Goal: Information Seeking & Learning: Learn about a topic

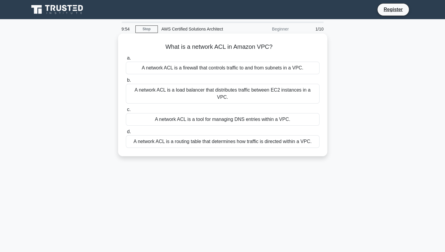
click at [164, 68] on div "A network ACL is a firewall that controls traffic to and from subnets in a VPC." at bounding box center [223, 68] width 194 height 13
click at [126, 60] on input "a. A network ACL is a firewall that controls traffic to and from subnets in a V…" at bounding box center [126, 58] width 0 height 4
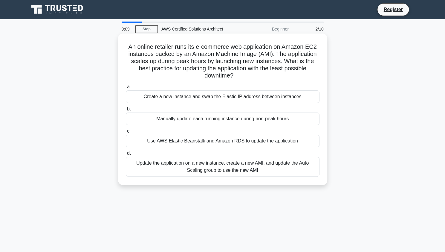
click at [203, 167] on div "Update the application on a new instance, create a new AMI, and update the Auto…" at bounding box center [223, 167] width 194 height 20
click at [126, 155] on input "d. Update the application on a new instance, create a new AMI, and update the A…" at bounding box center [126, 153] width 0 height 4
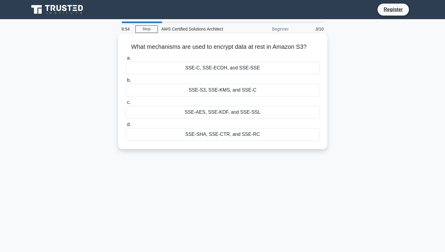
click at [221, 92] on div "SSE-S3, SSE-KMS, and SSE-C" at bounding box center [223, 90] width 194 height 13
click at [126, 82] on input "b. SSE-S3, SSE-KMS, and SSE-C" at bounding box center [126, 80] width 0 height 4
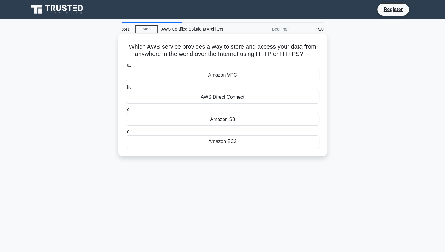
click at [220, 120] on div "Amazon S3" at bounding box center [223, 119] width 194 height 13
click at [126, 111] on input "c. Amazon S3" at bounding box center [126, 110] width 0 height 4
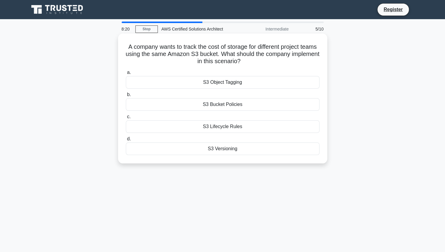
click at [227, 84] on div "S3 Object Tagging" at bounding box center [223, 82] width 194 height 13
click at [126, 74] on input "a. S3 Object Tagging" at bounding box center [126, 72] width 0 height 4
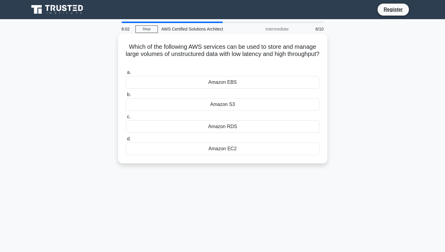
click at [225, 105] on div "Amazon S3" at bounding box center [223, 104] width 194 height 13
click at [126, 96] on input "b. Amazon S3" at bounding box center [126, 95] width 0 height 4
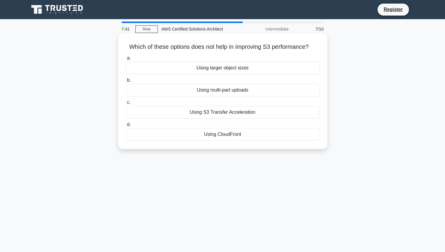
click at [234, 90] on div "Using multi-part uploads" at bounding box center [223, 90] width 194 height 13
click at [126, 82] on input "b. Using multi-part uploads" at bounding box center [126, 80] width 0 height 4
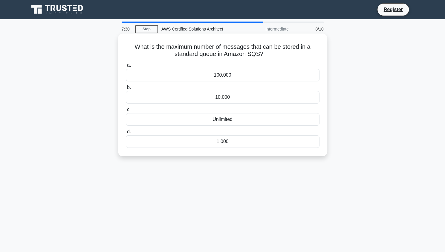
click at [234, 76] on div "100,000" at bounding box center [223, 75] width 194 height 13
click at [126, 67] on input "a. 100,000" at bounding box center [126, 65] width 0 height 4
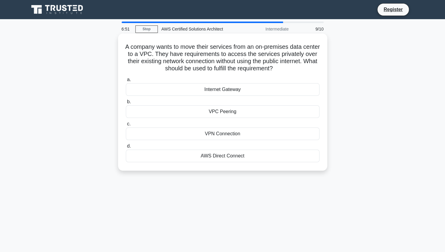
click at [220, 135] on div "VPN Connection" at bounding box center [223, 133] width 194 height 13
click at [126, 126] on input "c. VPN Connection" at bounding box center [126, 124] width 0 height 4
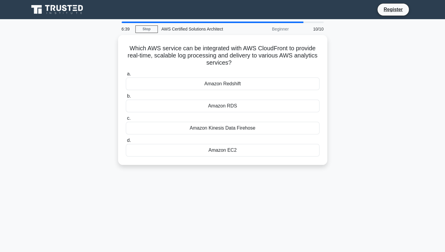
click at [220, 137] on label "d. Amazon EC2" at bounding box center [223, 147] width 194 height 20
click at [126, 138] on input "d. Amazon EC2" at bounding box center [126, 140] width 0 height 4
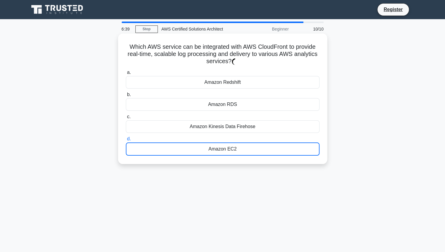
click at [220, 135] on label "d. Amazon EC2" at bounding box center [223, 145] width 194 height 20
click at [126, 137] on input "d. Amazon EC2" at bounding box center [126, 139] width 0 height 4
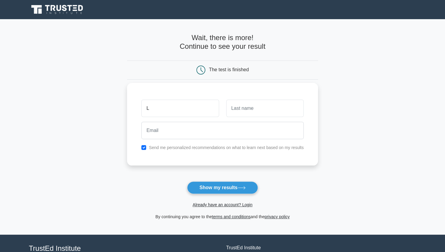
type input "L"
type input "B"
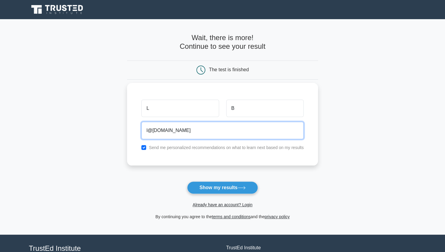
type input "l@[DOMAIN_NAME]"
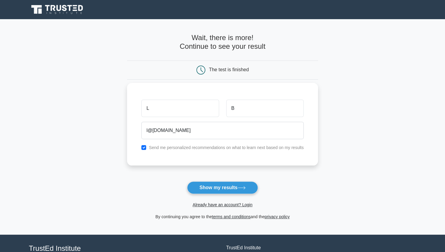
click at [208, 148] on label "Send me personalized recommendations on what to learn next based on my results" at bounding box center [226, 147] width 155 height 5
click at [225, 189] on button "Show my results" at bounding box center [222, 187] width 70 height 13
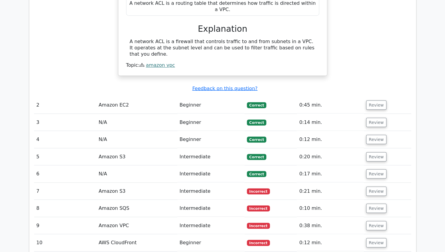
scroll to position [589, 0]
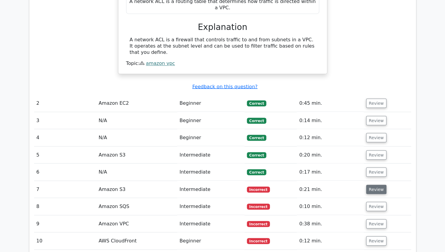
click at [373, 184] on button "Review" at bounding box center [376, 188] width 20 height 9
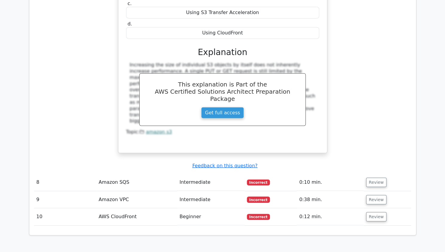
scroll to position [854, 0]
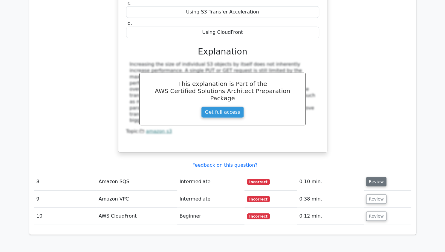
click at [372, 177] on button "Review" at bounding box center [376, 181] width 20 height 9
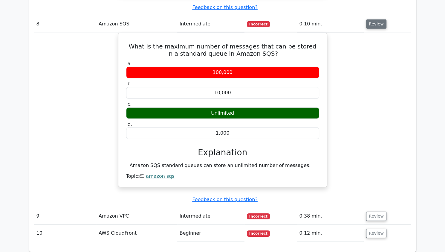
scroll to position [1012, 0]
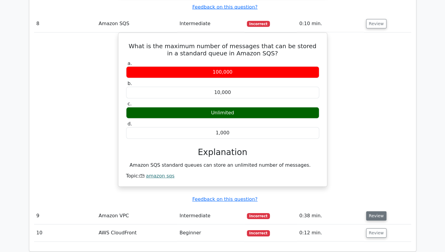
click at [376, 211] on button "Review" at bounding box center [376, 215] width 20 height 9
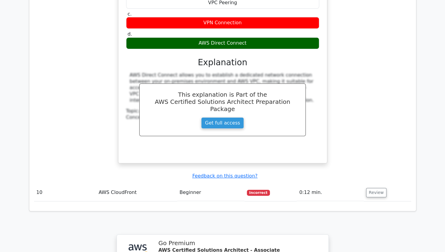
scroll to position [1315, 0]
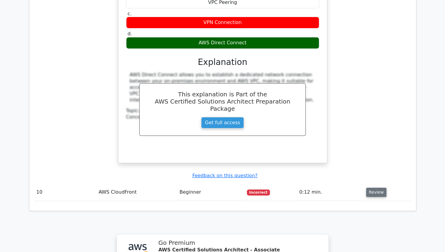
click at [372, 187] on button "Review" at bounding box center [376, 191] width 20 height 9
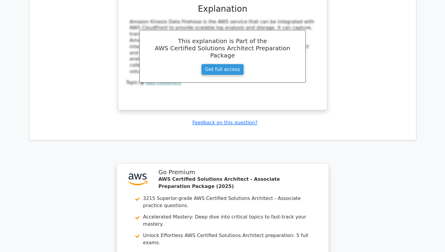
scroll to position [1634, 0]
